Goal: Transaction & Acquisition: Purchase product/service

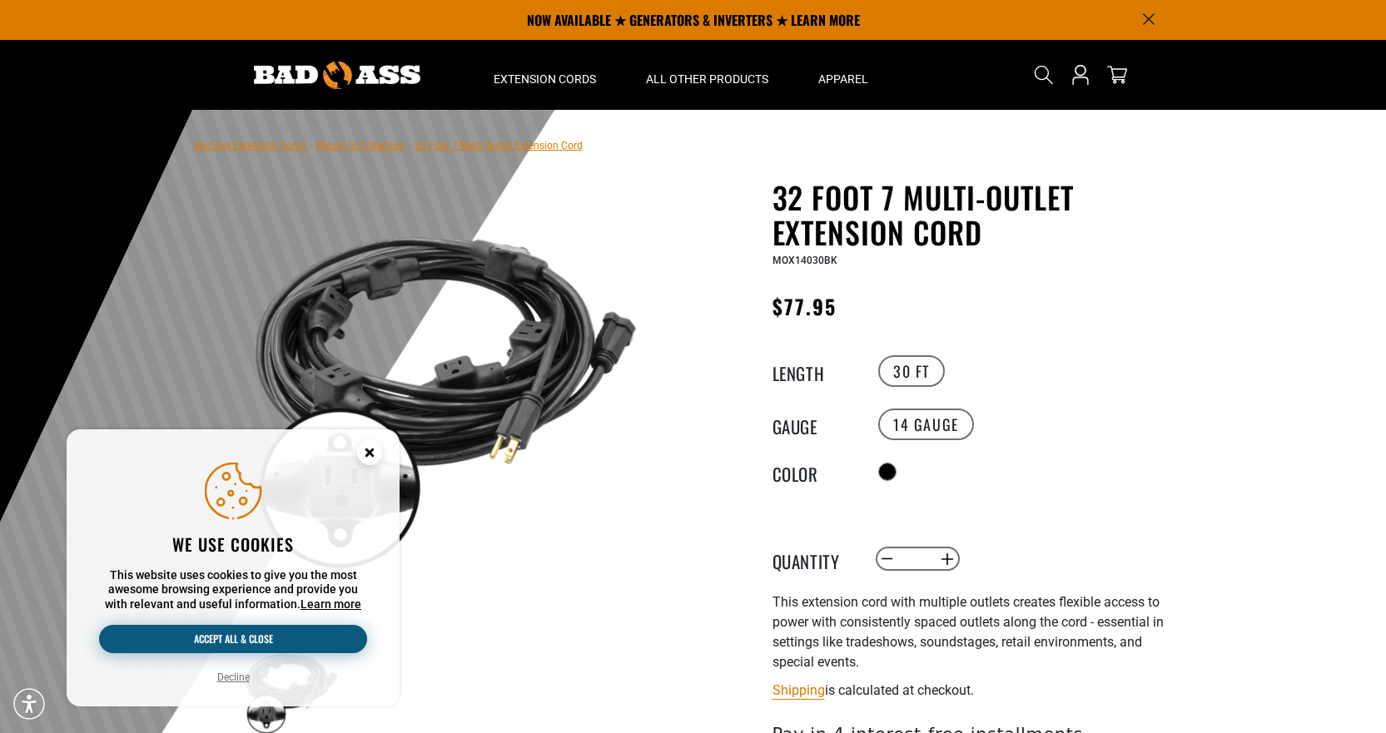
click at [257, 637] on button "Accept all & close" at bounding box center [233, 639] width 268 height 28
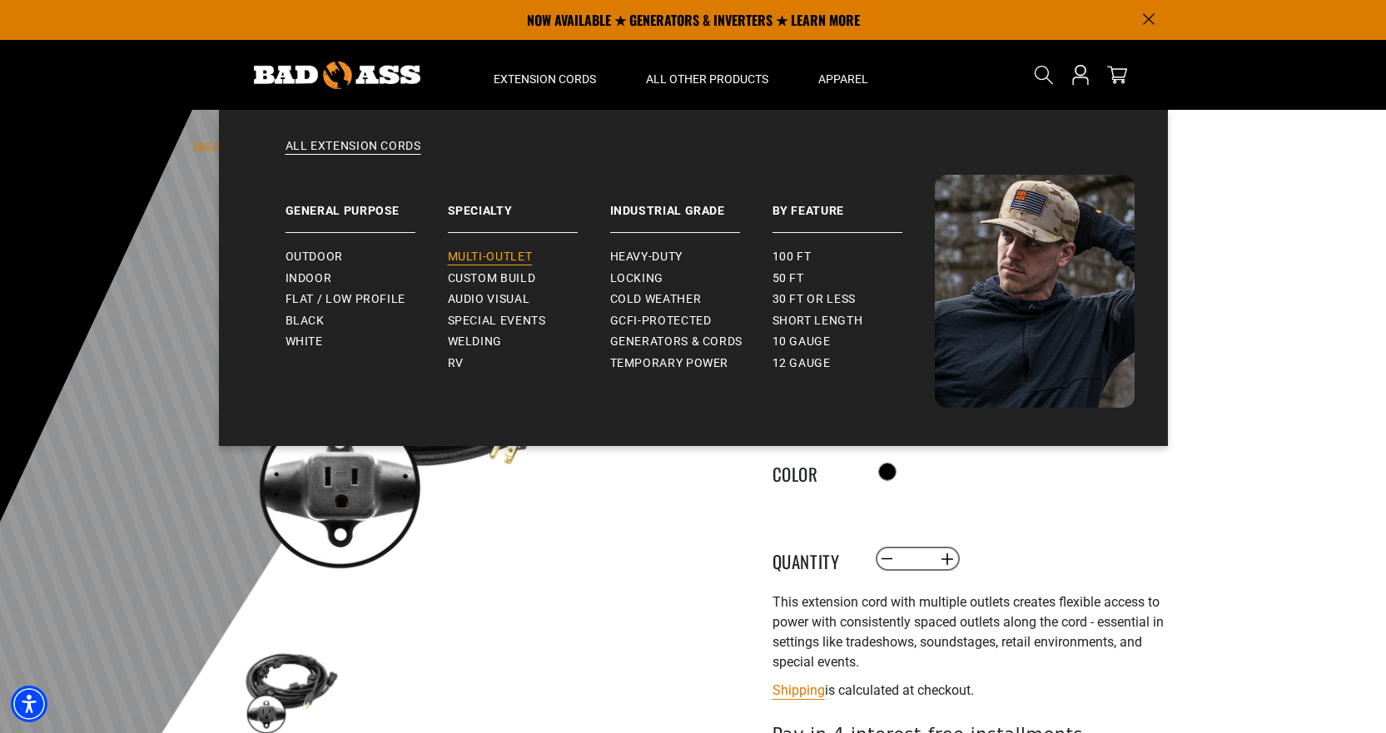
click at [509, 251] on span "Multi-Outlet" at bounding box center [490, 257] width 85 height 15
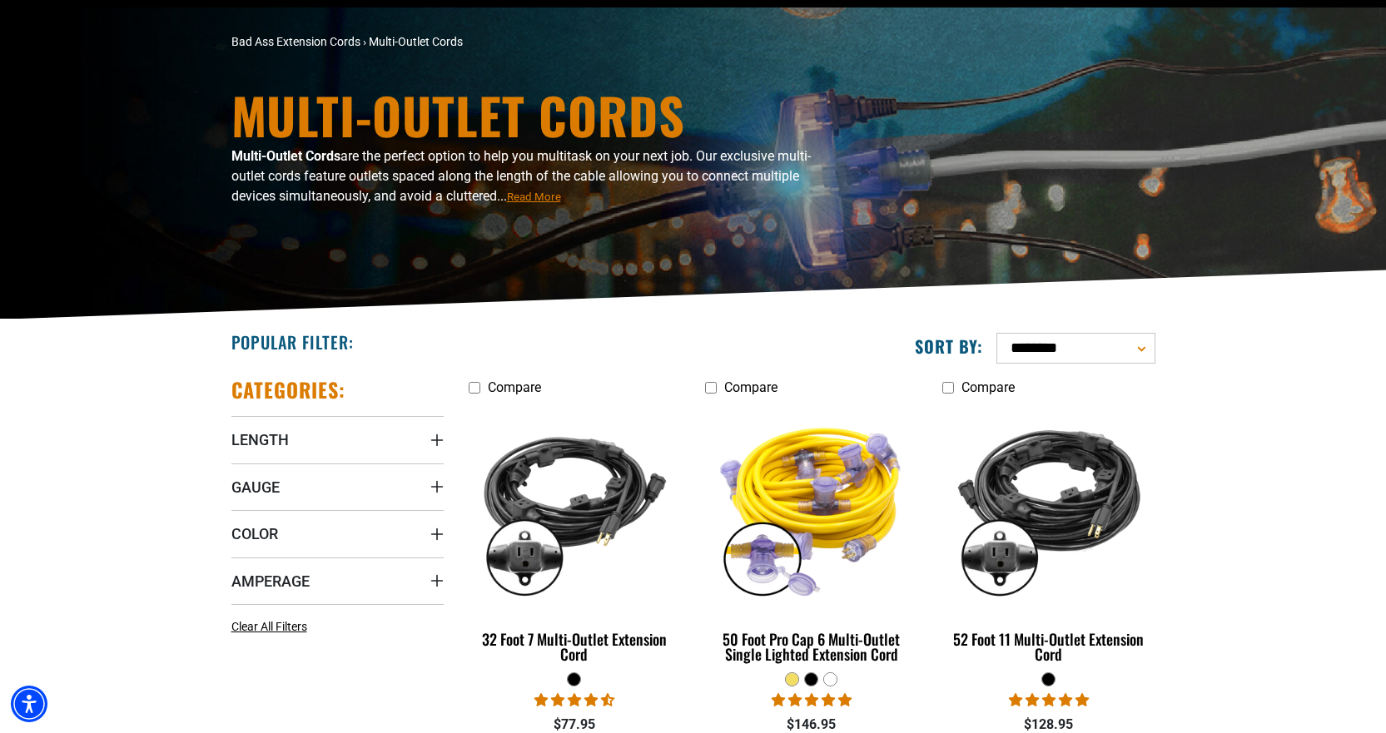
scroll to position [250, 0]
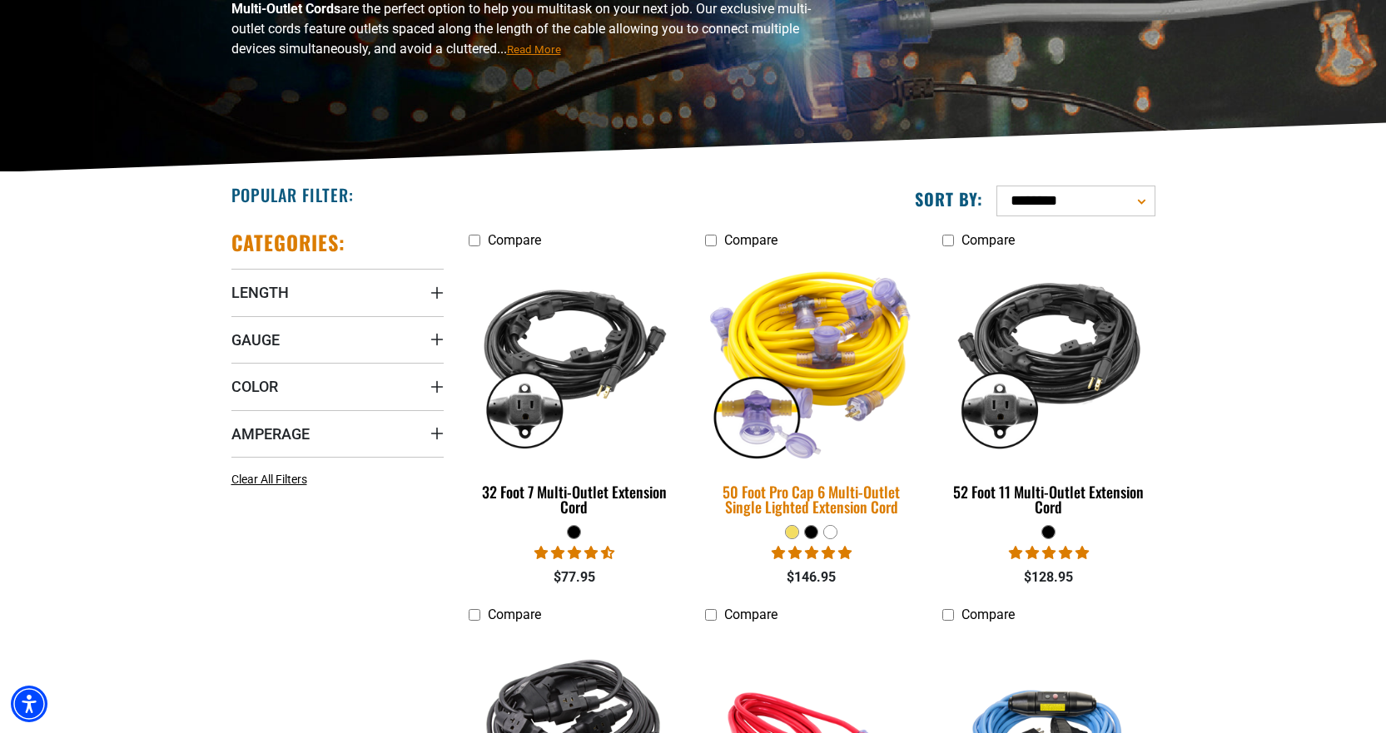
click at [855, 351] on img at bounding box center [811, 360] width 233 height 213
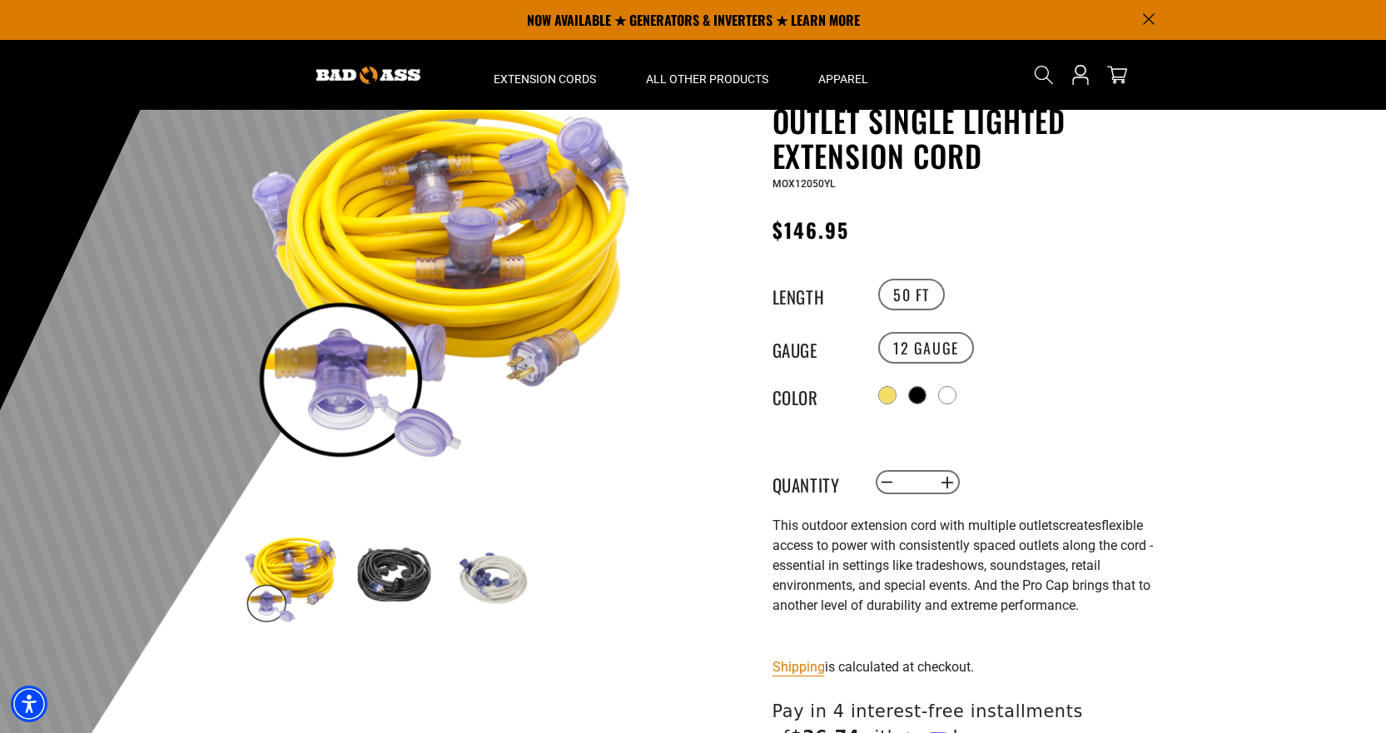
scroll to position [83, 0]
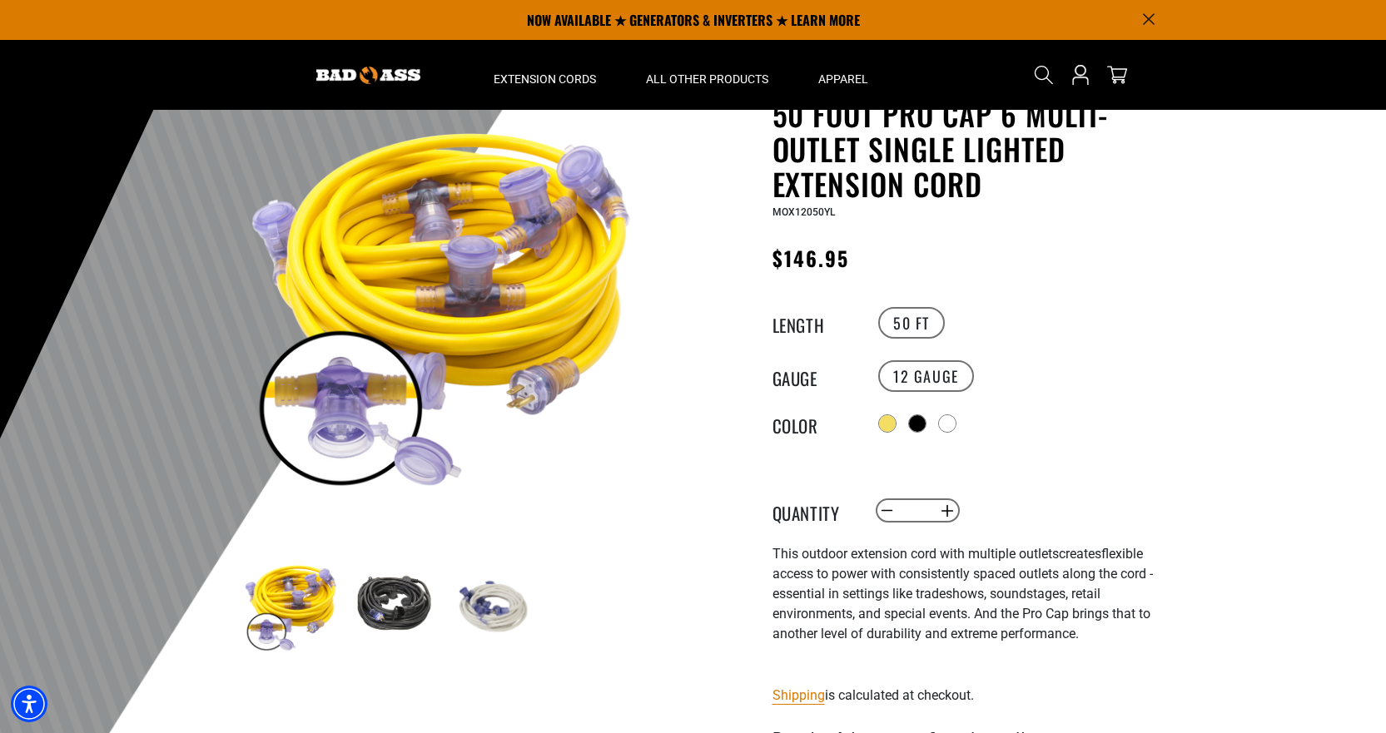
click at [393, 603] on img at bounding box center [392, 606] width 97 height 97
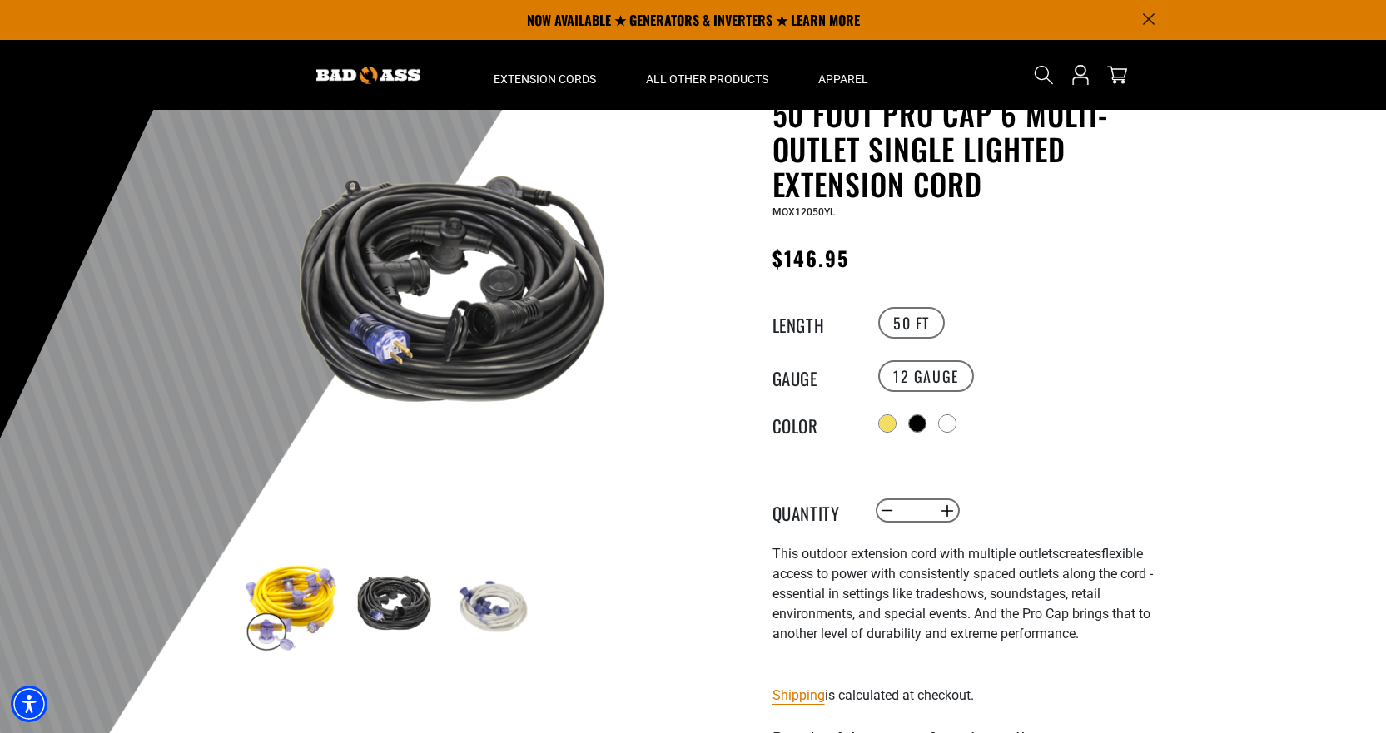
click at [469, 600] on img at bounding box center [492, 606] width 97 height 97
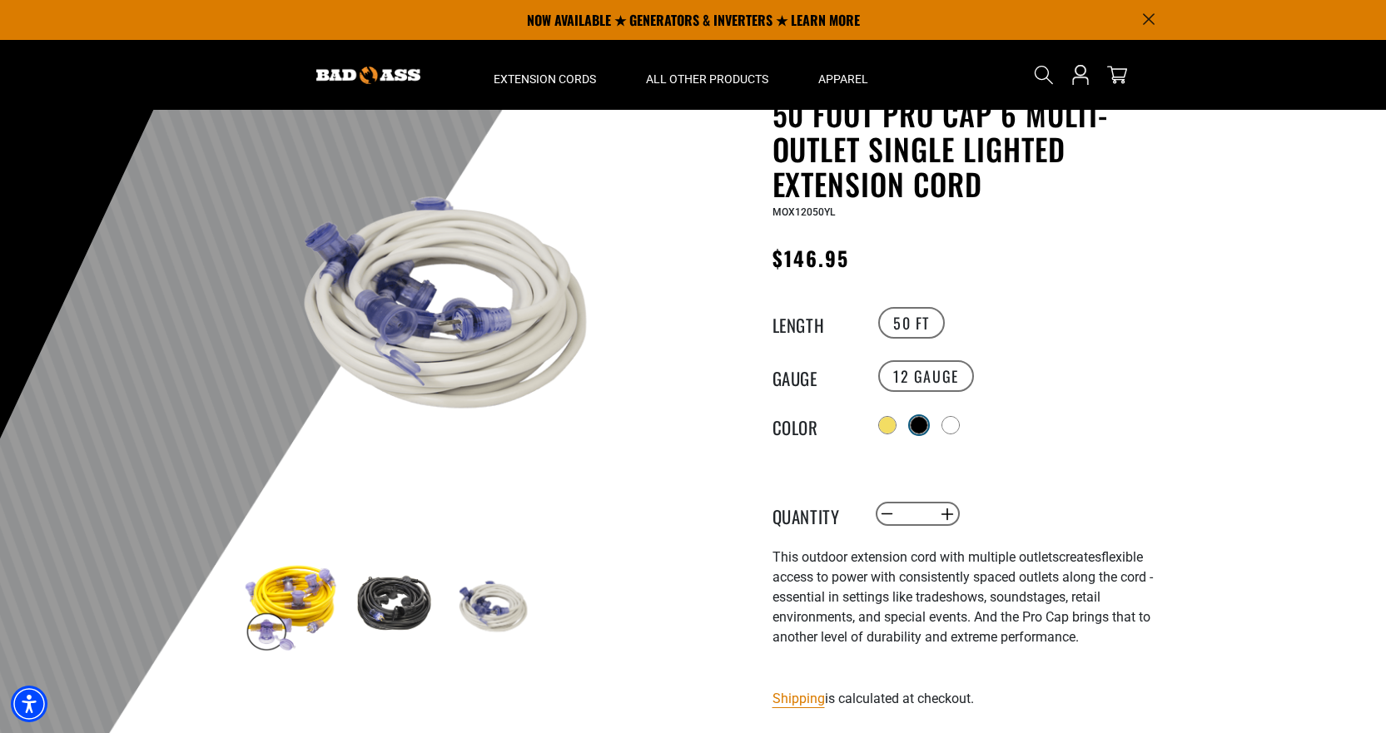
click at [920, 423] on div at bounding box center [918, 425] width 17 height 17
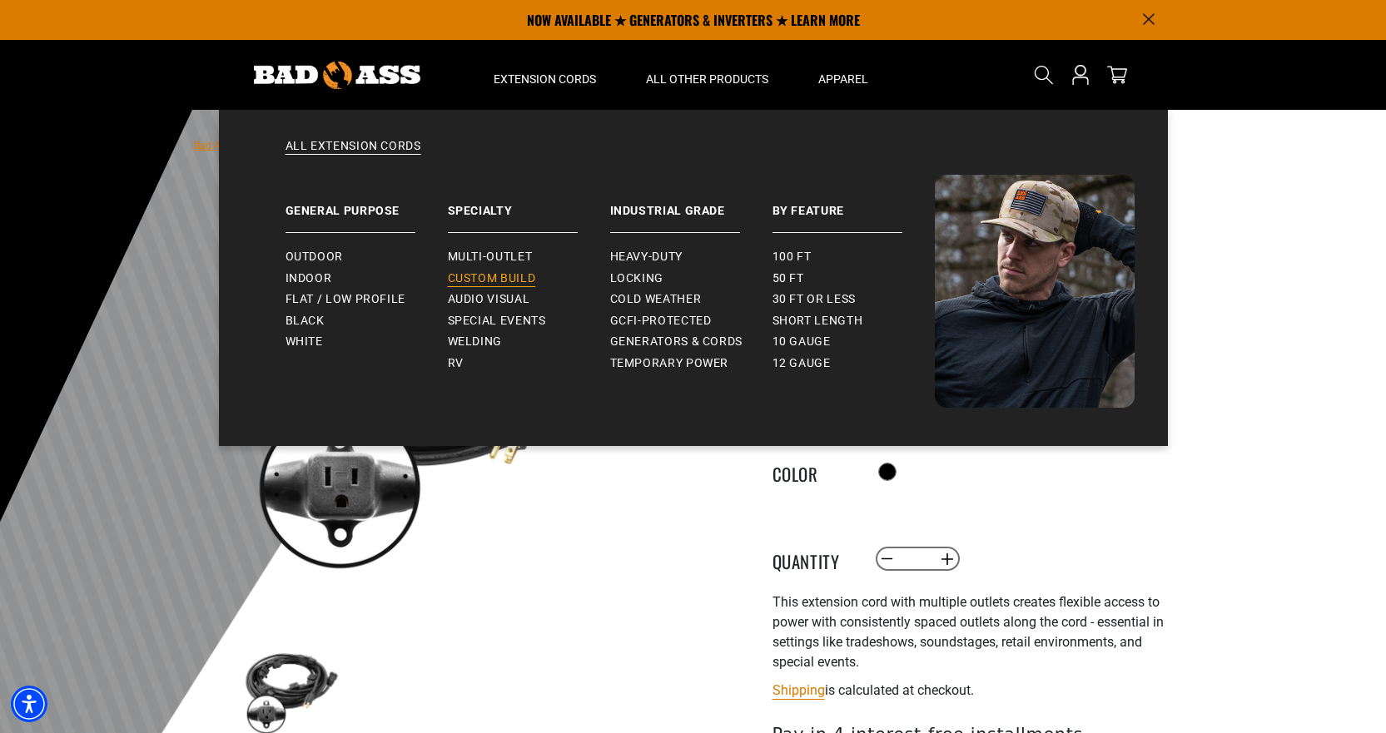
click at [513, 271] on span "Custom Build" at bounding box center [492, 278] width 88 height 15
